Goal: Task Accomplishment & Management: Use online tool/utility

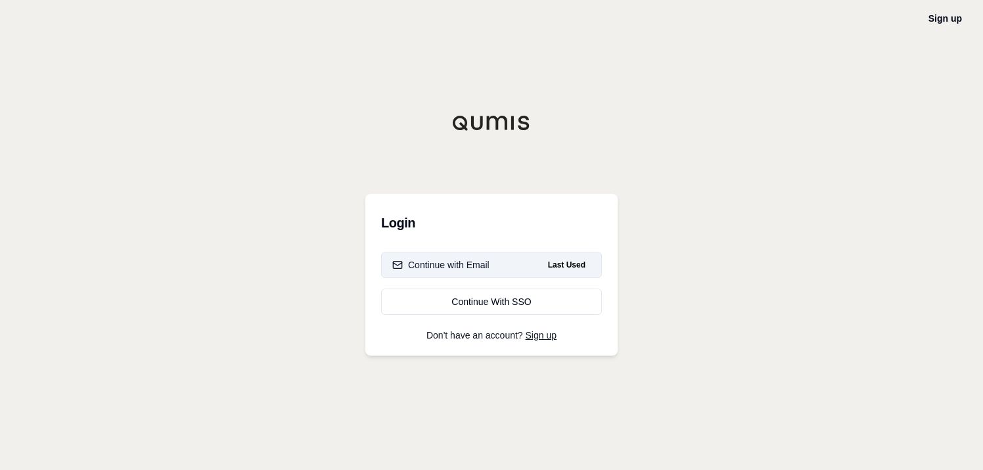
click at [498, 257] on button "Continue with Email Last Used" at bounding box center [491, 265] width 221 height 26
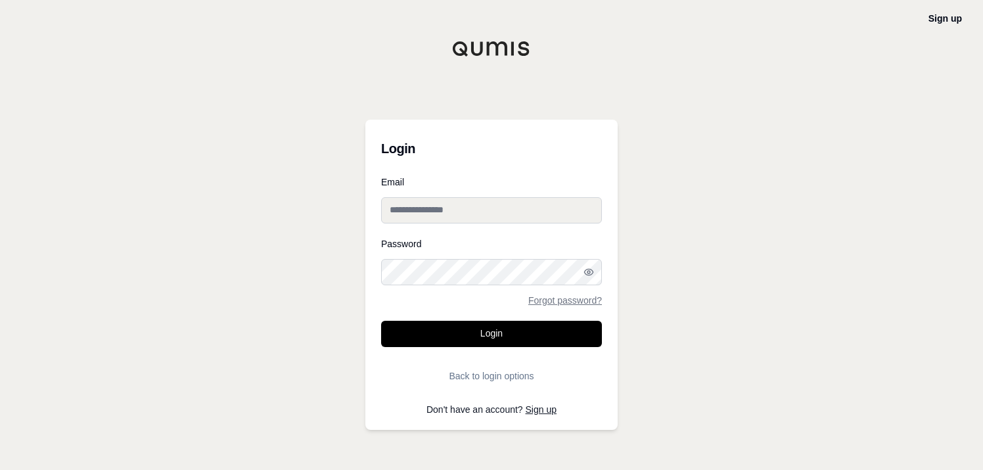
type input "**********"
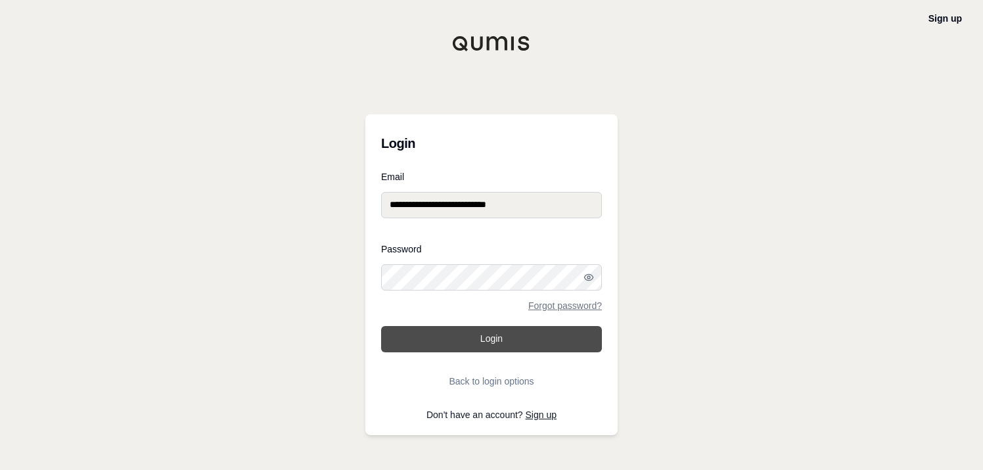
click at [504, 334] on button "Login" at bounding box center [491, 339] width 221 height 26
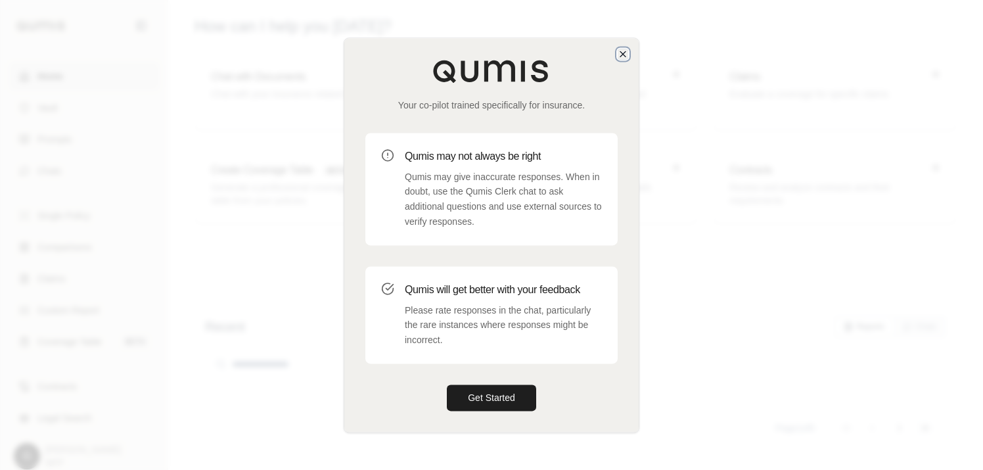
click at [621, 55] on icon "button" at bounding box center [622, 54] width 11 height 11
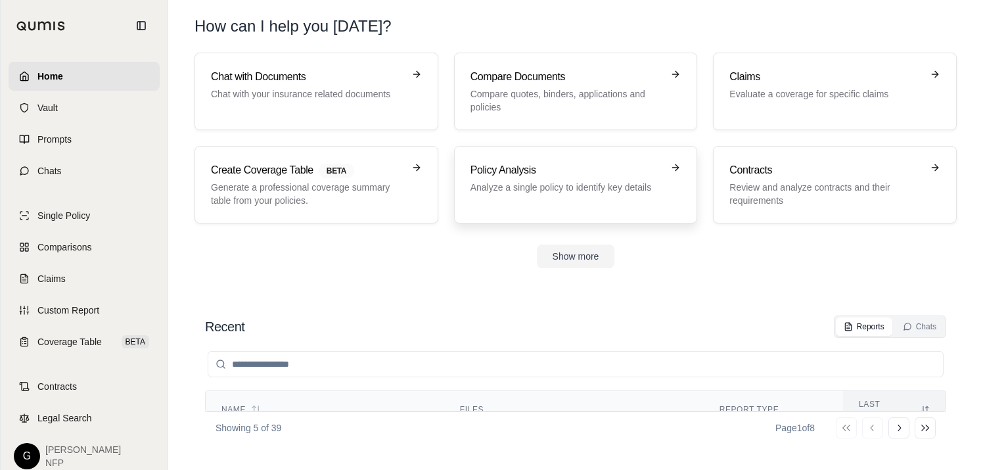
click at [599, 163] on h3 "Policy Analysis" at bounding box center [566, 170] width 192 height 16
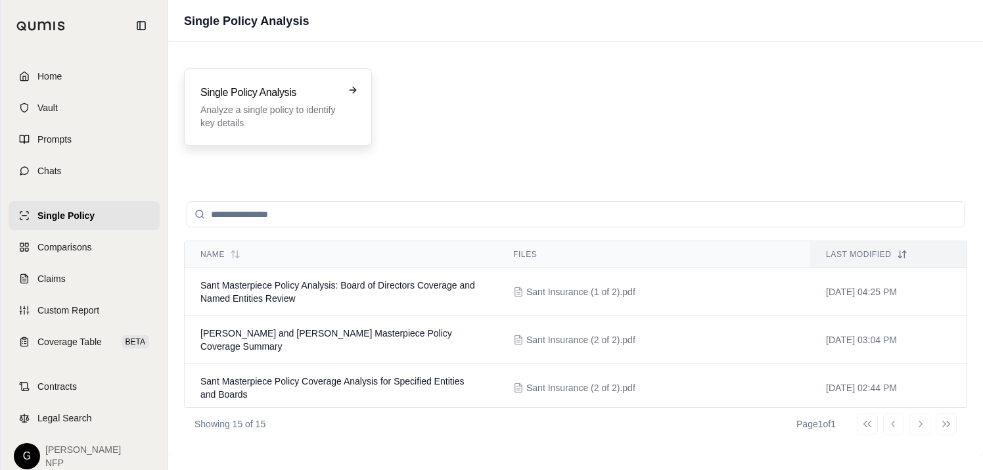
click at [331, 91] on h3 "Single Policy Analysis" at bounding box center [268, 93] width 137 height 16
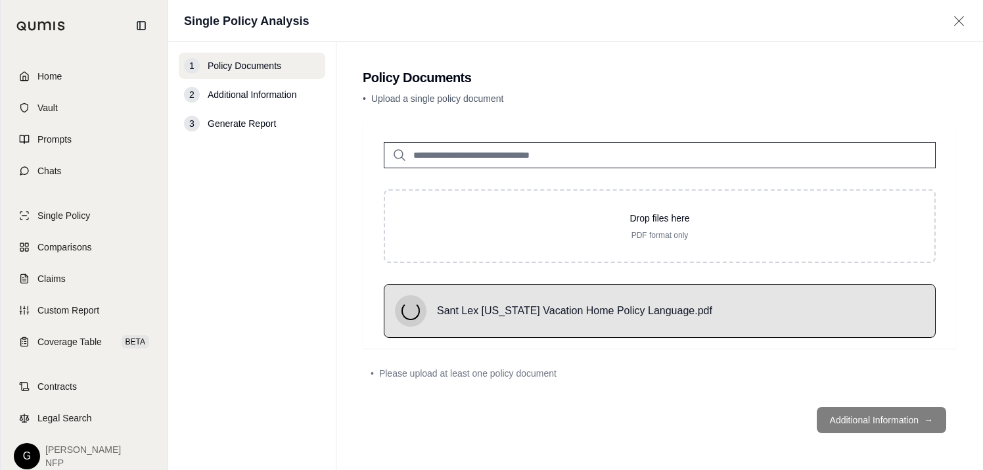
click at [889, 420] on footer "Additional Information →" at bounding box center [660, 419] width 594 height 47
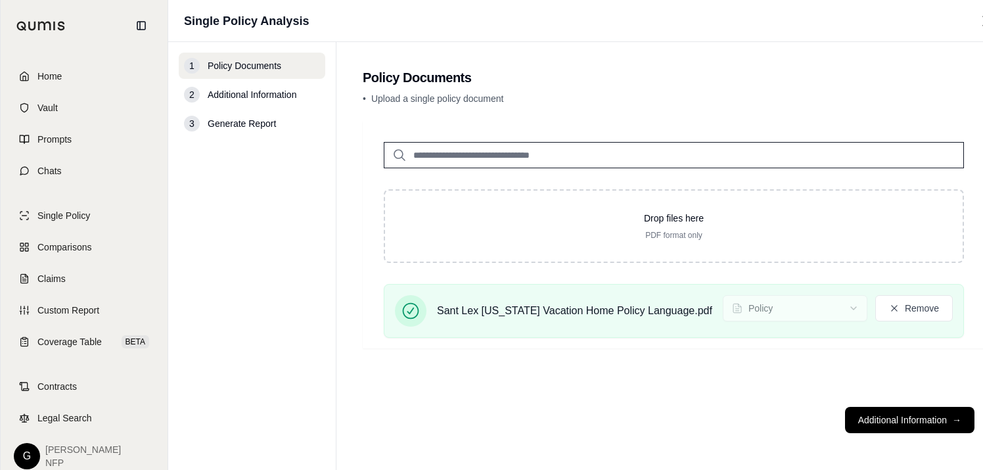
click at [889, 420] on button "Additional Information →" at bounding box center [909, 420] width 129 height 26
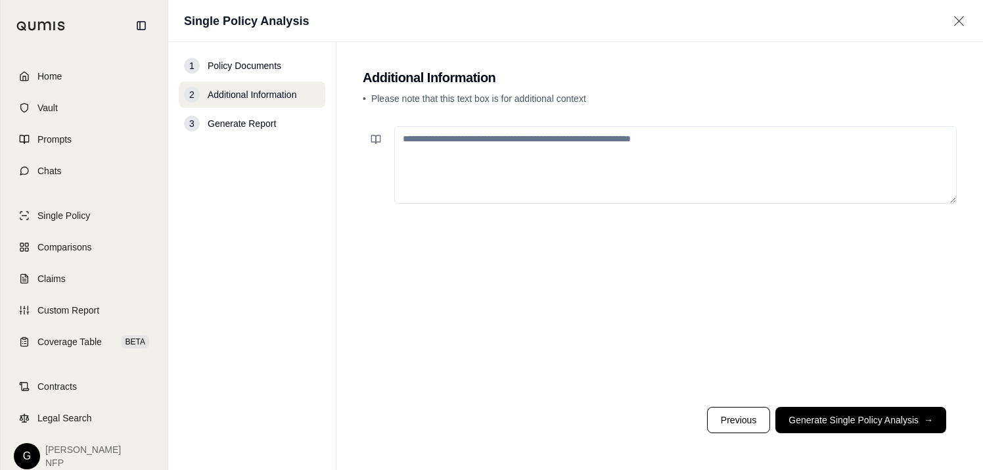
click at [629, 151] on textarea at bounding box center [675, 164] width 562 height 77
type textarea "*"
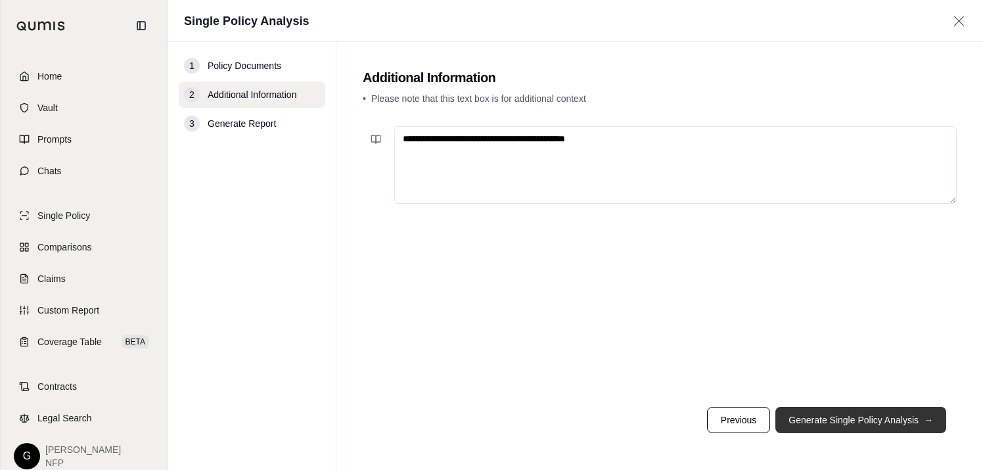
type textarea "**********"
click at [841, 415] on button "Generate Single Policy Analysis →" at bounding box center [860, 420] width 171 height 26
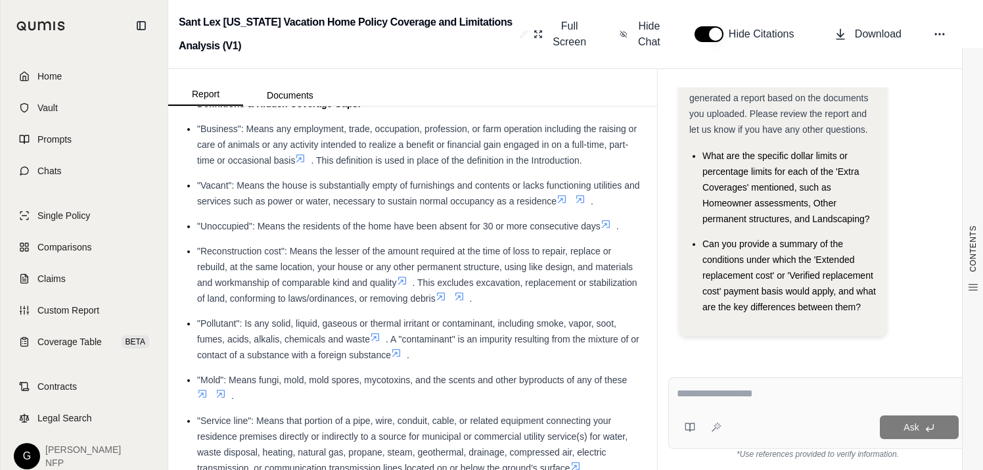
scroll to position [858, 0]
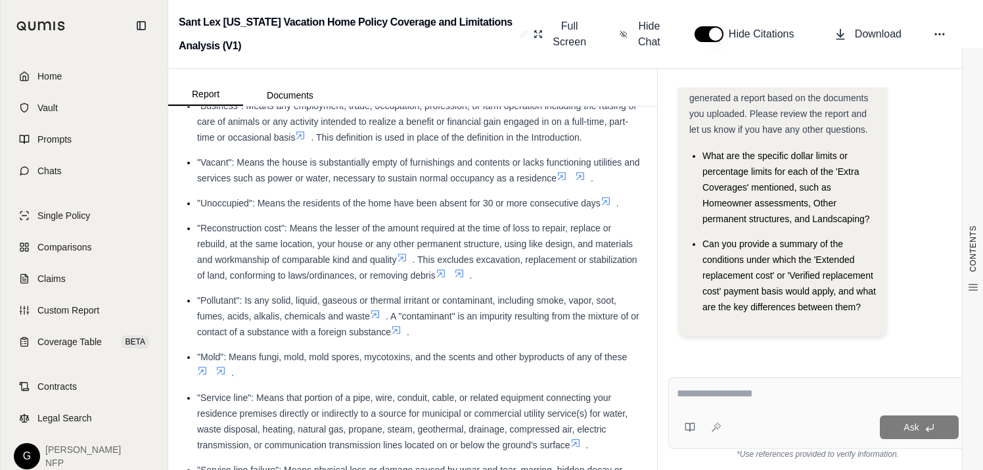
click at [401, 259] on icon at bounding box center [402, 258] width 8 height 8
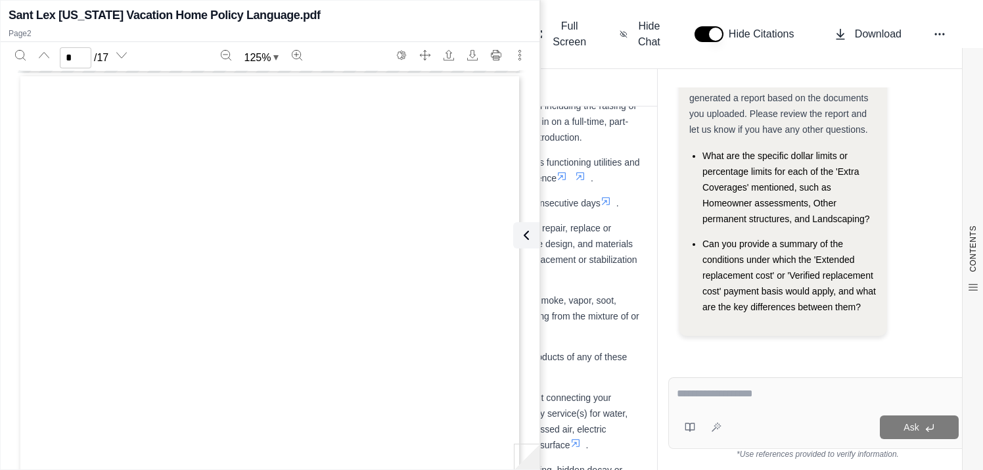
scroll to position [652, 0]
type input "*"
click at [525, 234] on icon at bounding box center [524, 235] width 16 height 16
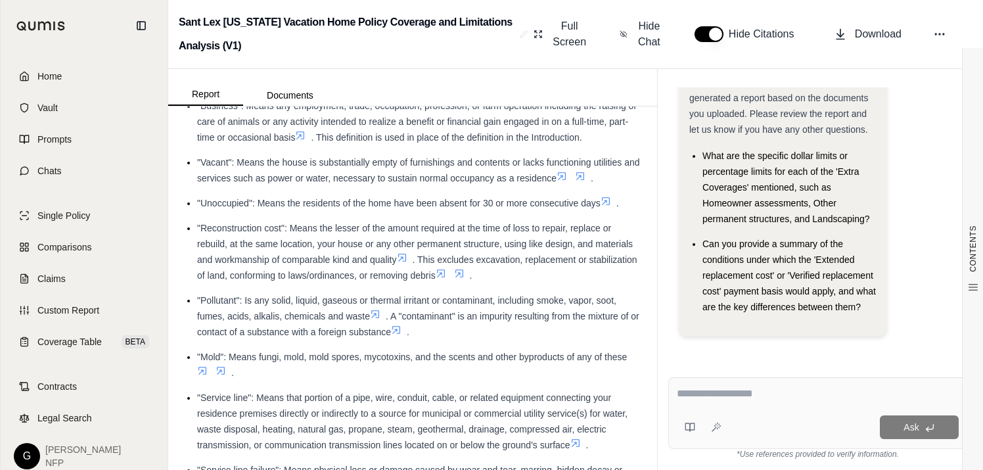
click at [759, 387] on textarea at bounding box center [817, 394] width 282 height 16
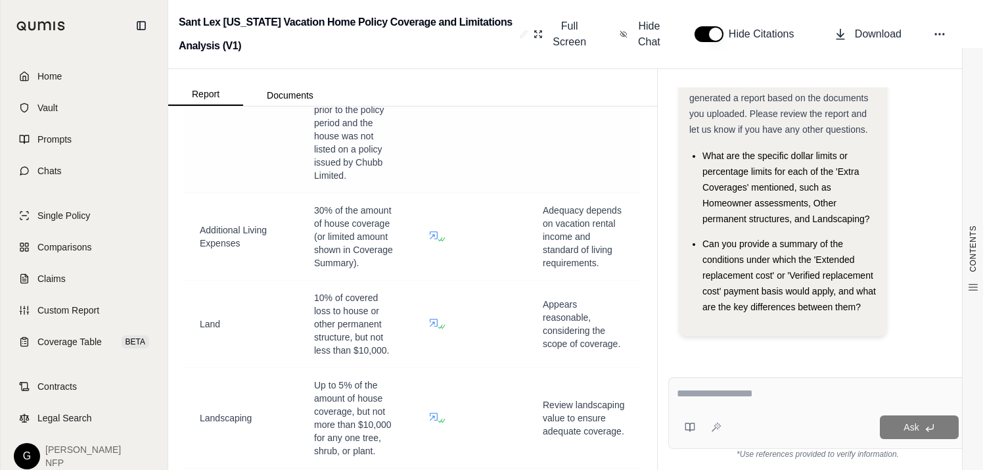
scroll to position [1961, 0]
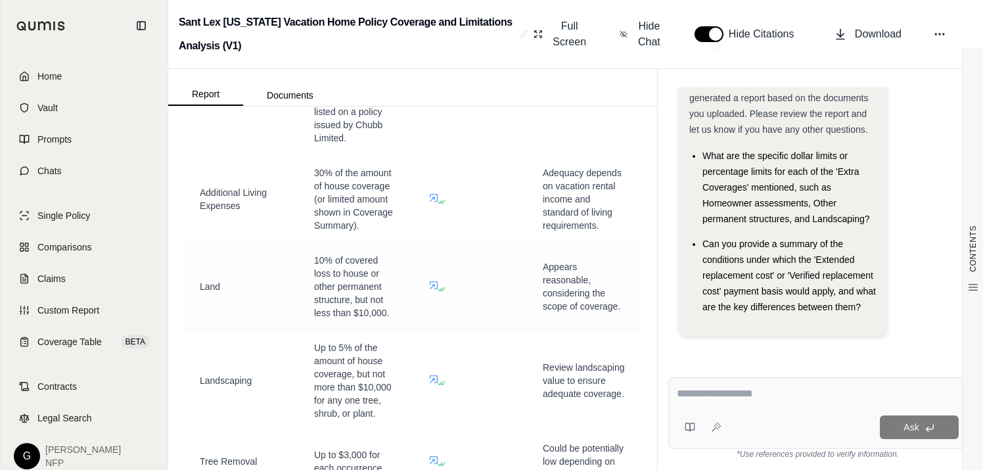
click at [418, 300] on td at bounding box center [469, 286] width 114 height 87
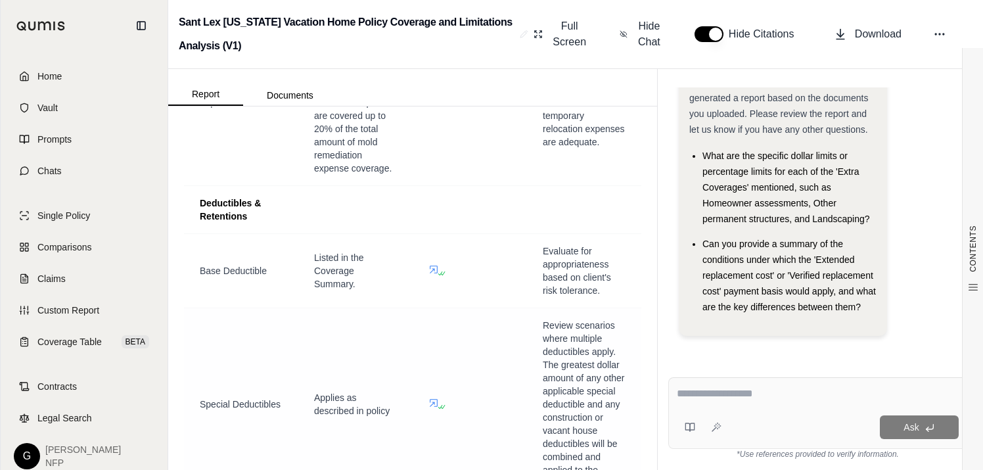
scroll to position [3065, 0]
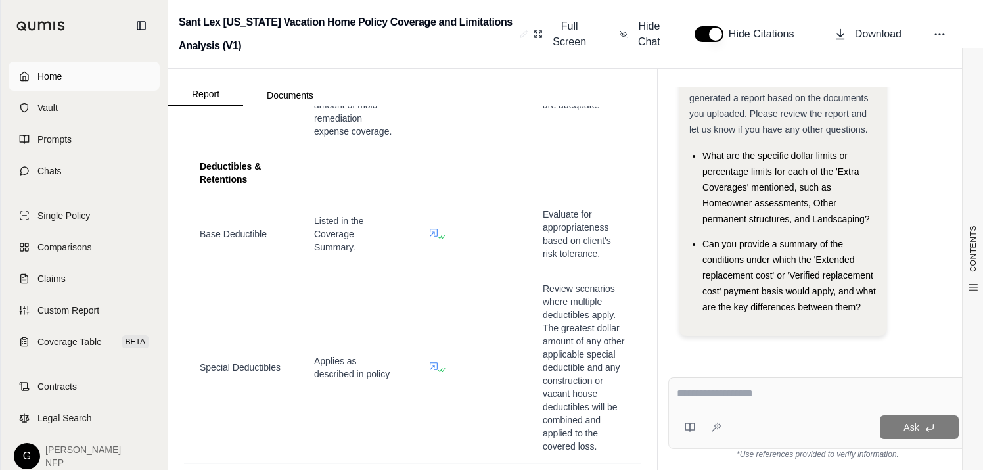
click at [66, 75] on link "Home" at bounding box center [84, 76] width 151 height 29
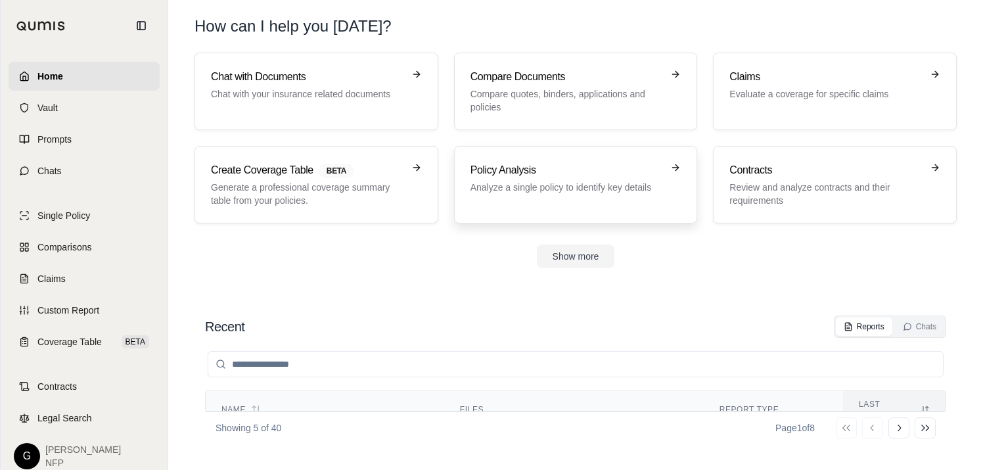
click at [581, 179] on div "Policy Analysis Analyze a single policy to identify key details" at bounding box center [566, 178] width 192 height 32
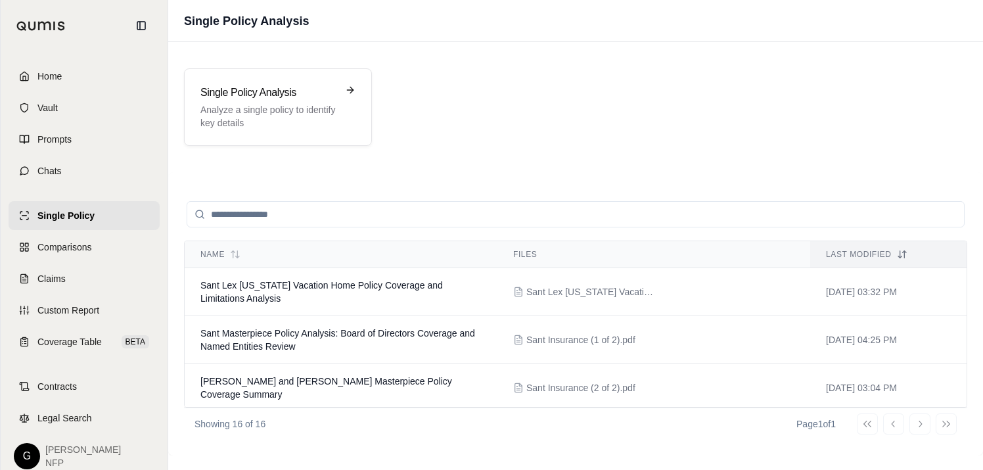
scroll to position [122, 0]
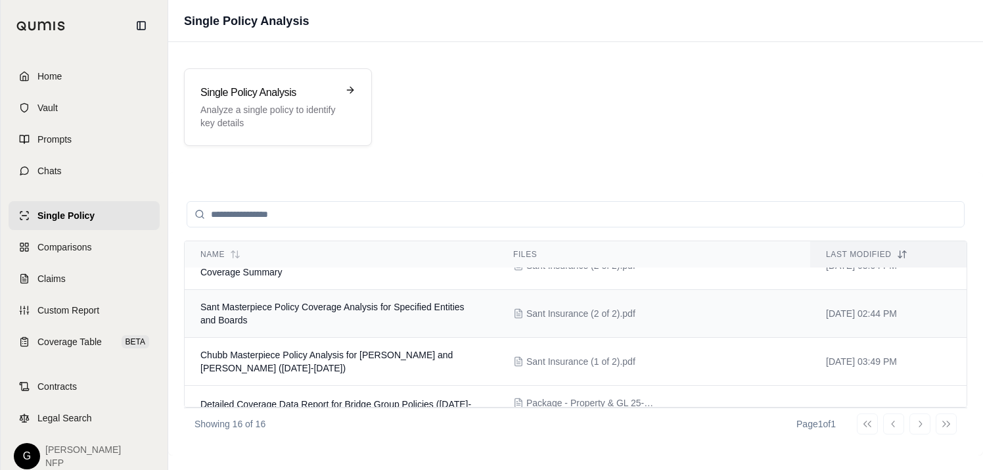
click at [368, 313] on td "Sant Masterpiece Policy Coverage Analysis for Specified Entities and Boards" at bounding box center [341, 314] width 313 height 48
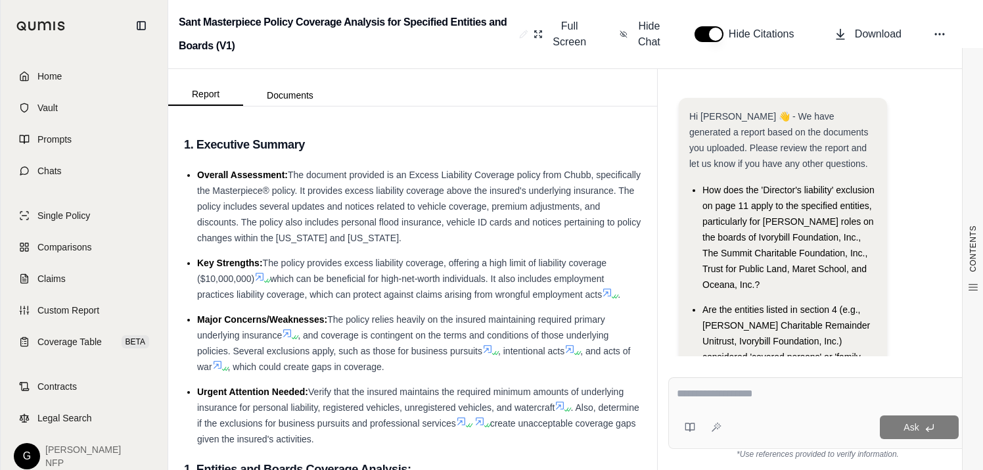
scroll to position [97, 0]
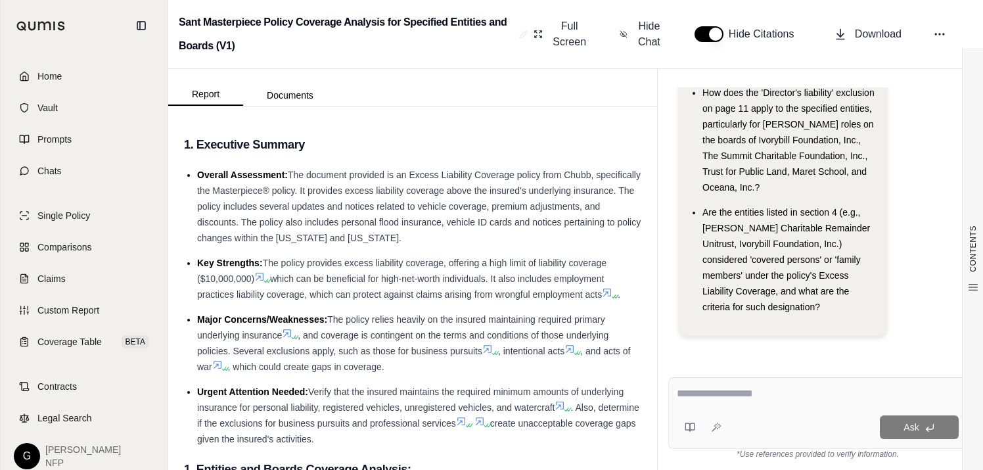
click at [760, 404] on div at bounding box center [817, 396] width 282 height 20
click at [454, 384] on li "Urgent Attention Needed: Verify that the insured maintains the required minimum…" at bounding box center [419, 415] width 444 height 63
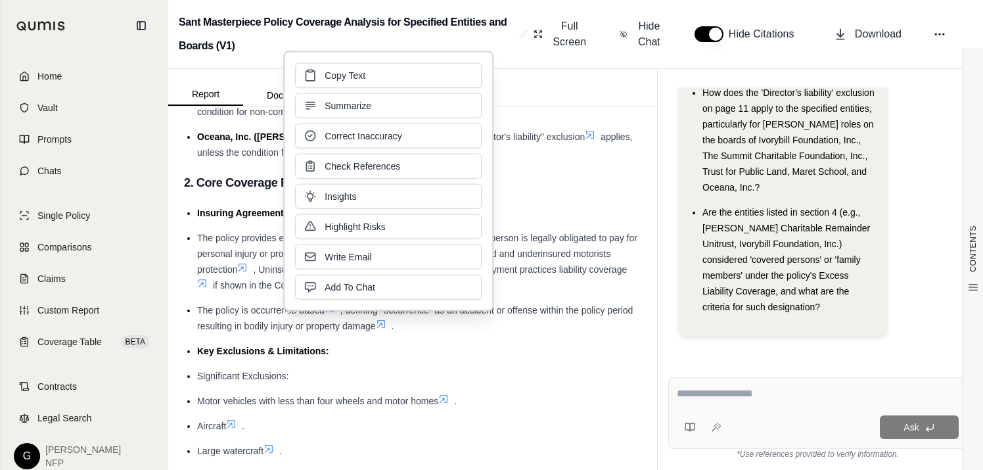
scroll to position [1103, 0]
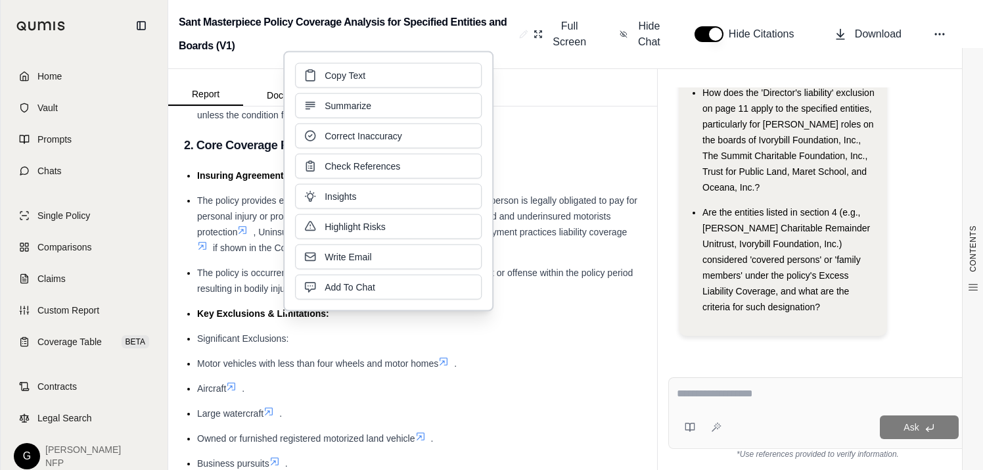
click at [581, 74] on div "Report Documents" at bounding box center [412, 87] width 489 height 37
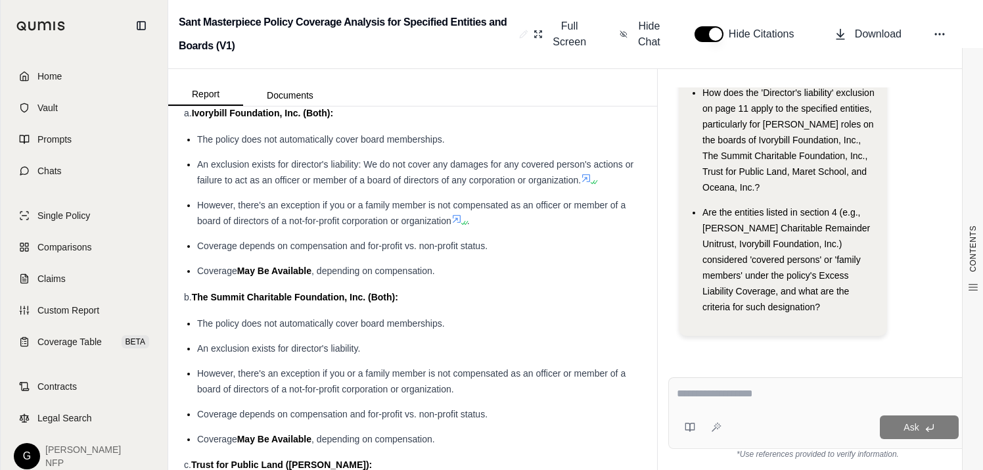
scroll to position [5149, 0]
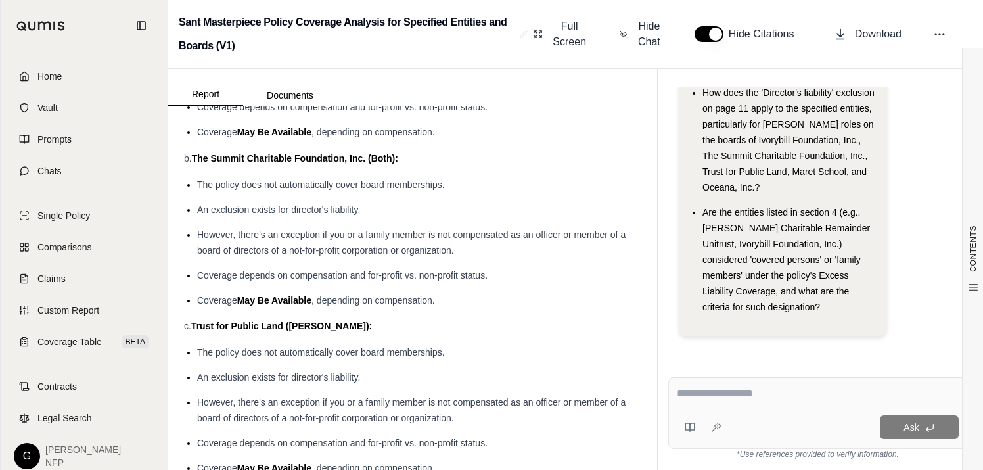
drag, startPoint x: 732, startPoint y: 384, endPoint x: 722, endPoint y: 380, distance: 10.6
click at [731, 384] on div "Ask" at bounding box center [817, 413] width 299 height 72
type textarea "**********"
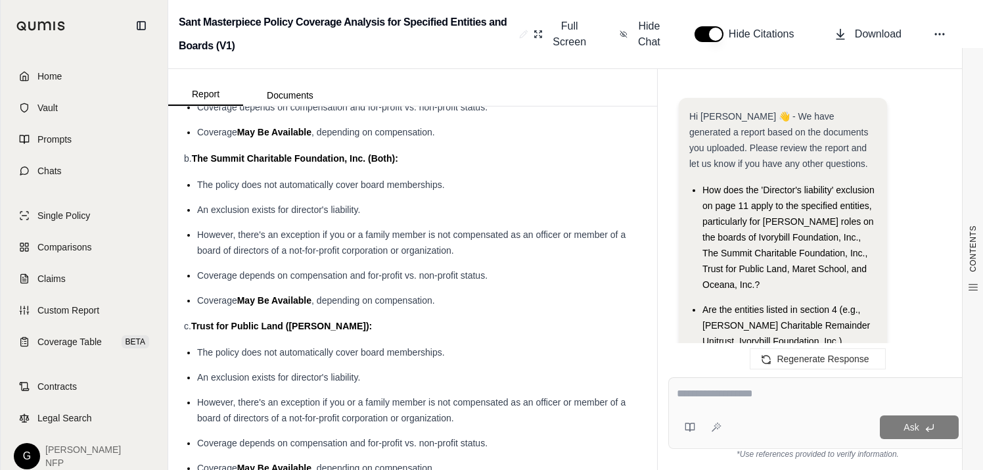
scroll to position [1605, 0]
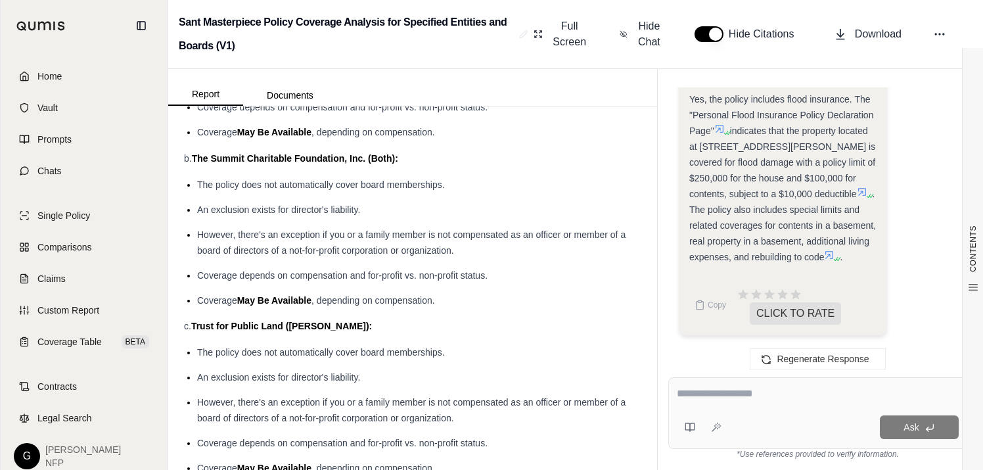
click at [720, 125] on icon at bounding box center [719, 129] width 8 height 8
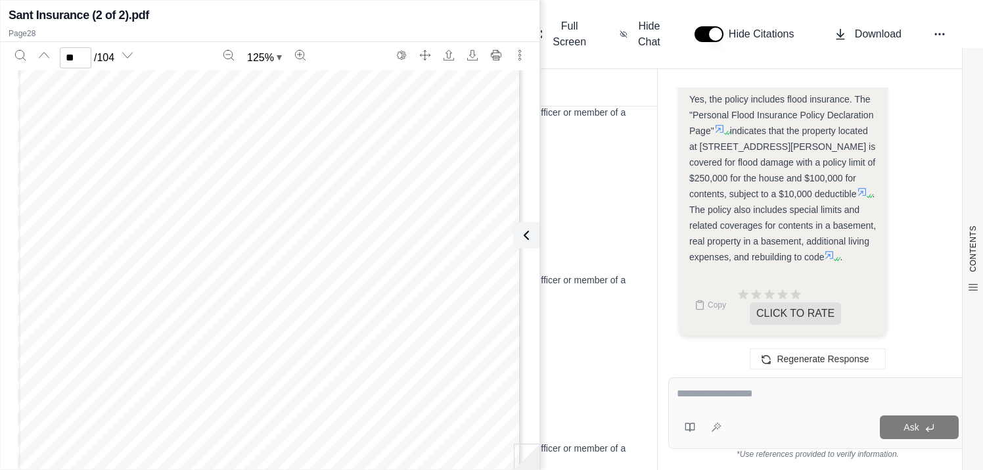
scroll to position [17846, 0]
click at [326, 280] on div "Personal Flood Insurance Policy Declaration Page © Chubb. 2016. All rights rese…" at bounding box center [270, 151] width 504 height 652
type input "**"
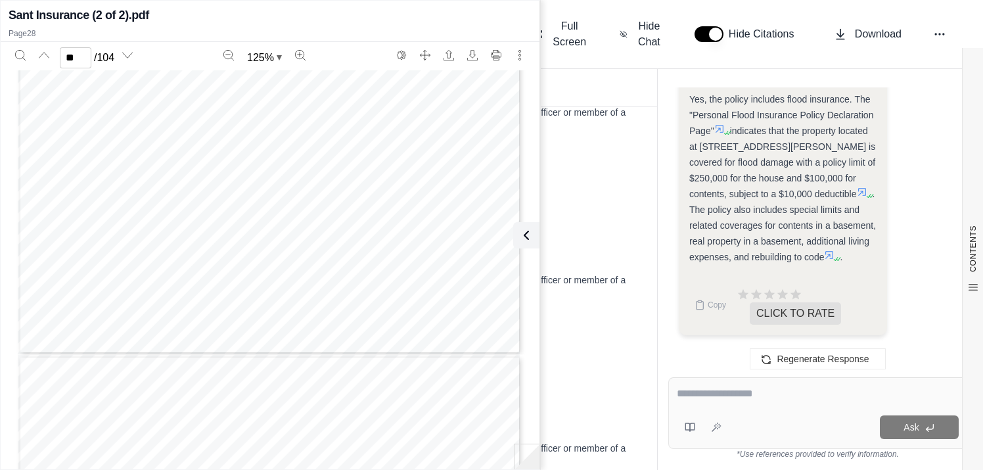
click at [858, 191] on icon at bounding box center [862, 192] width 8 height 8
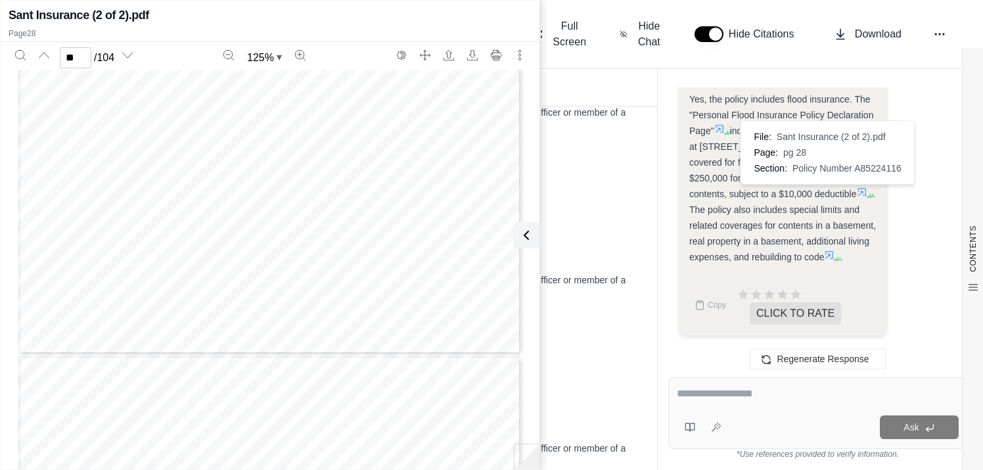
scroll to position [1584, 0]
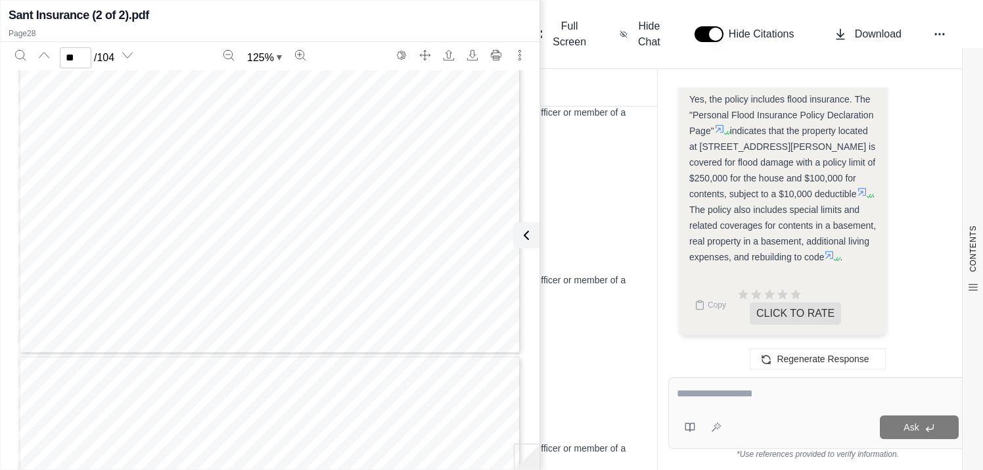
click at [289, 276] on div "Personal Flood Insurance Policy Declaration Page © Chubb. 2016. All rights rese…" at bounding box center [270, 28] width 504 height 652
drag, startPoint x: 471, startPoint y: 21, endPoint x: 479, endPoint y: 18, distance: 8.3
click at [471, 21] on div "Sant Insurance (2 of 2).pdf" at bounding box center [270, 15] width 523 height 18
click at [523, 234] on icon at bounding box center [524, 235] width 16 height 16
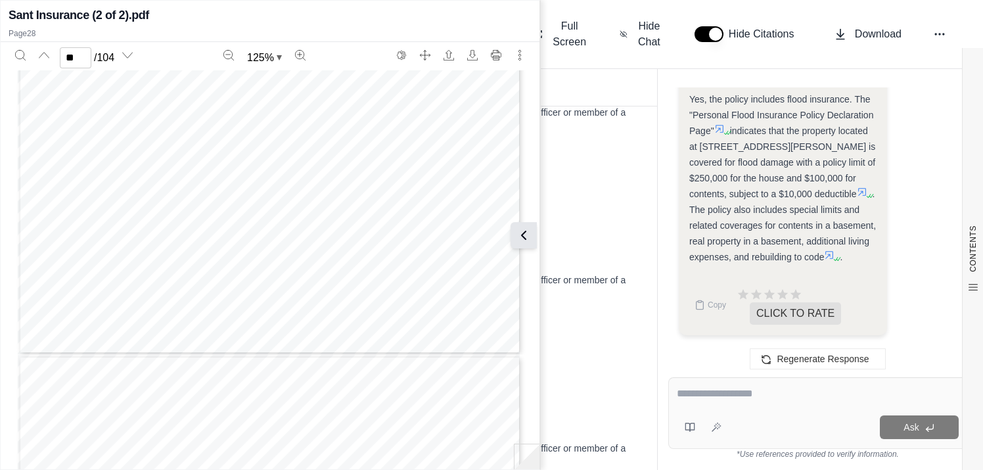
scroll to position [1605, 0]
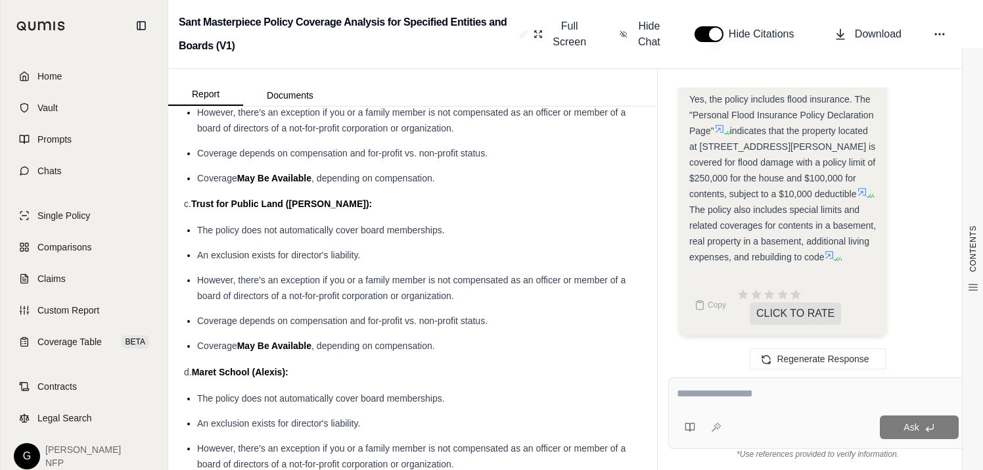
click at [712, 393] on textarea at bounding box center [817, 394] width 282 height 16
type textarea "**********"
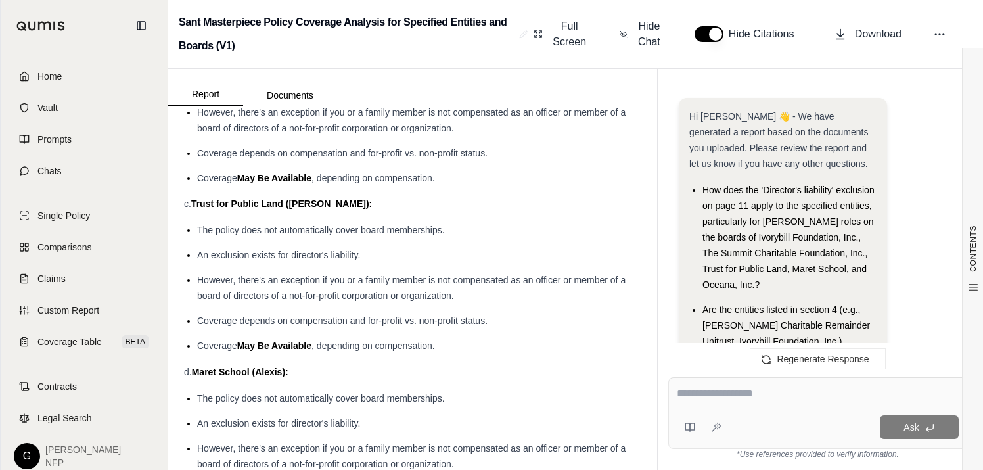
scroll to position [2552, 0]
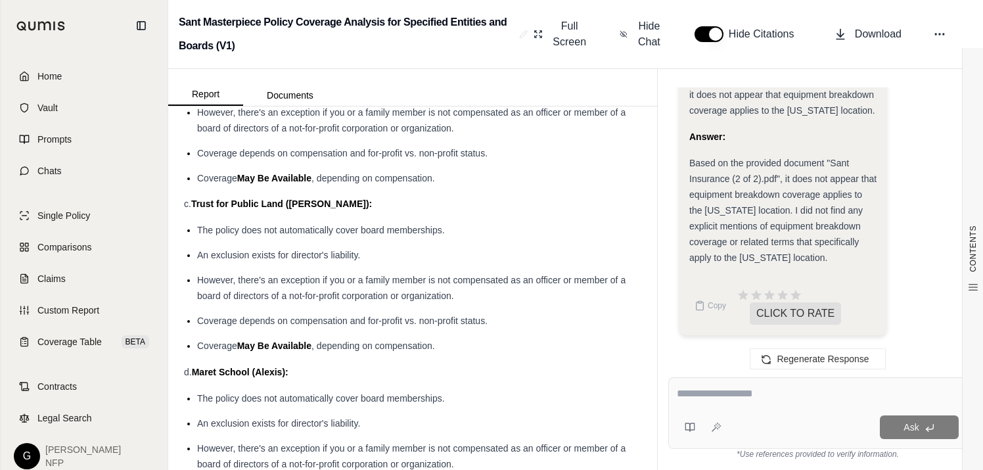
click at [722, 393] on textarea at bounding box center [817, 394] width 282 height 16
type textarea "**********"
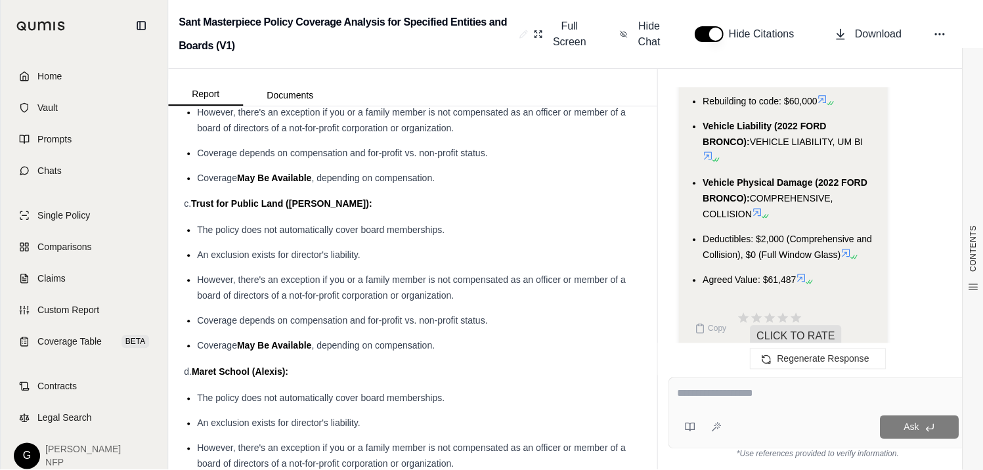
scroll to position [5065, 0]
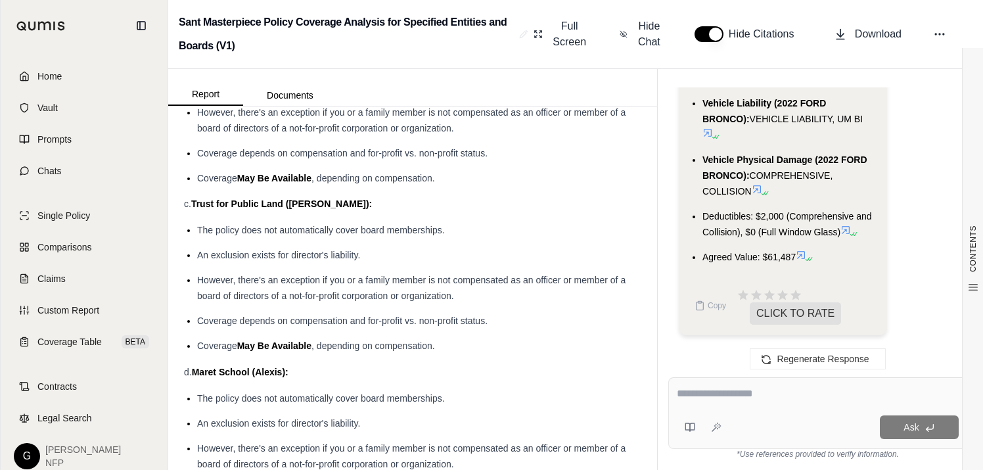
click at [768, 399] on textarea at bounding box center [817, 394] width 282 height 16
